Goal: Find contact information: Find contact information

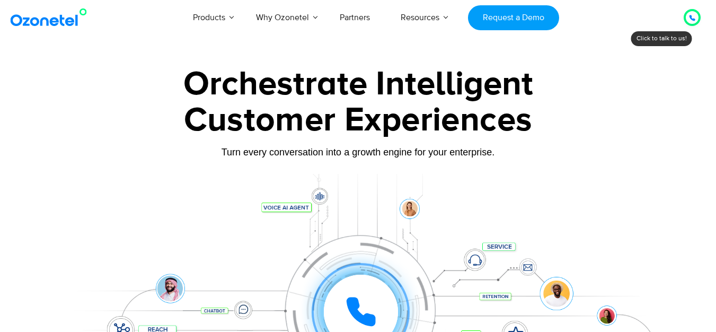
click at [694, 21] on icon at bounding box center [692, 18] width 6 height 6
click at [692, 17] on div "Click to talk to us! Call in progress..." at bounding box center [692, 17] width 0 height 0
